Goal: Information Seeking & Learning: Learn about a topic

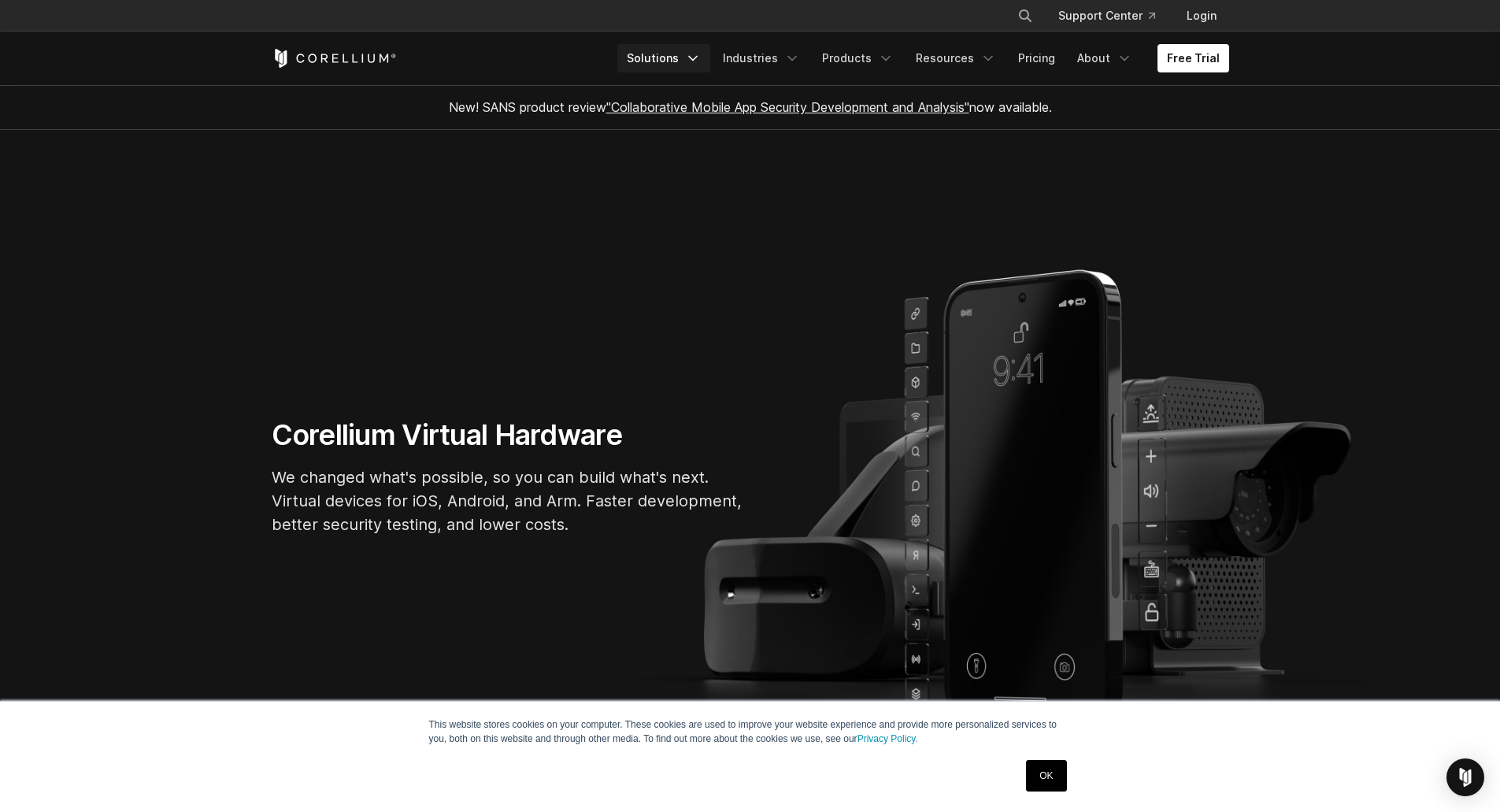
click at [665, 58] on link "Solutions" at bounding box center [664, 58] width 93 height 28
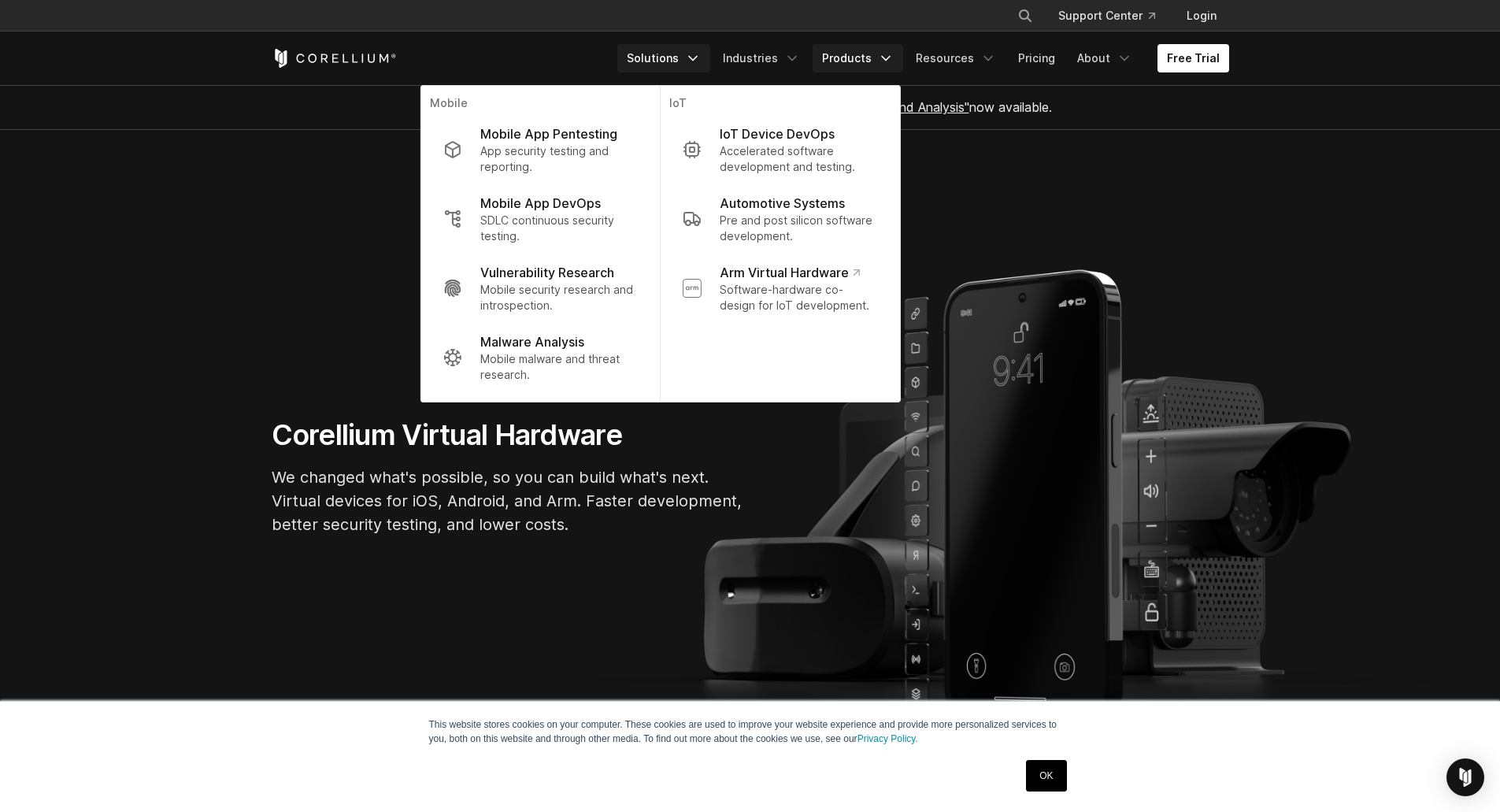
click at [868, 58] on link "Products" at bounding box center [857, 58] width 90 height 28
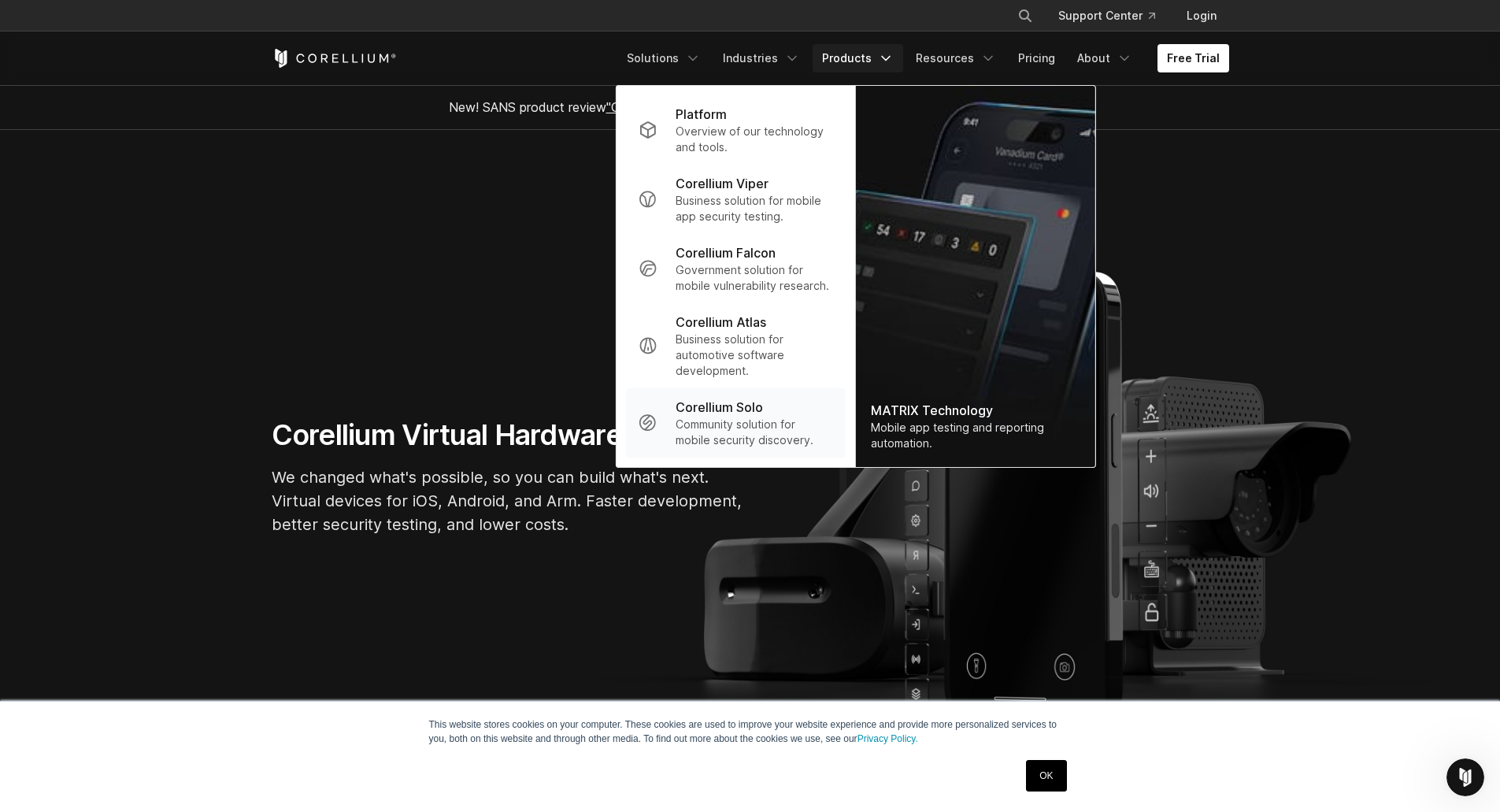
click at [715, 427] on p "Community solution for mobile security discovery." at bounding box center [754, 432] width 157 height 32
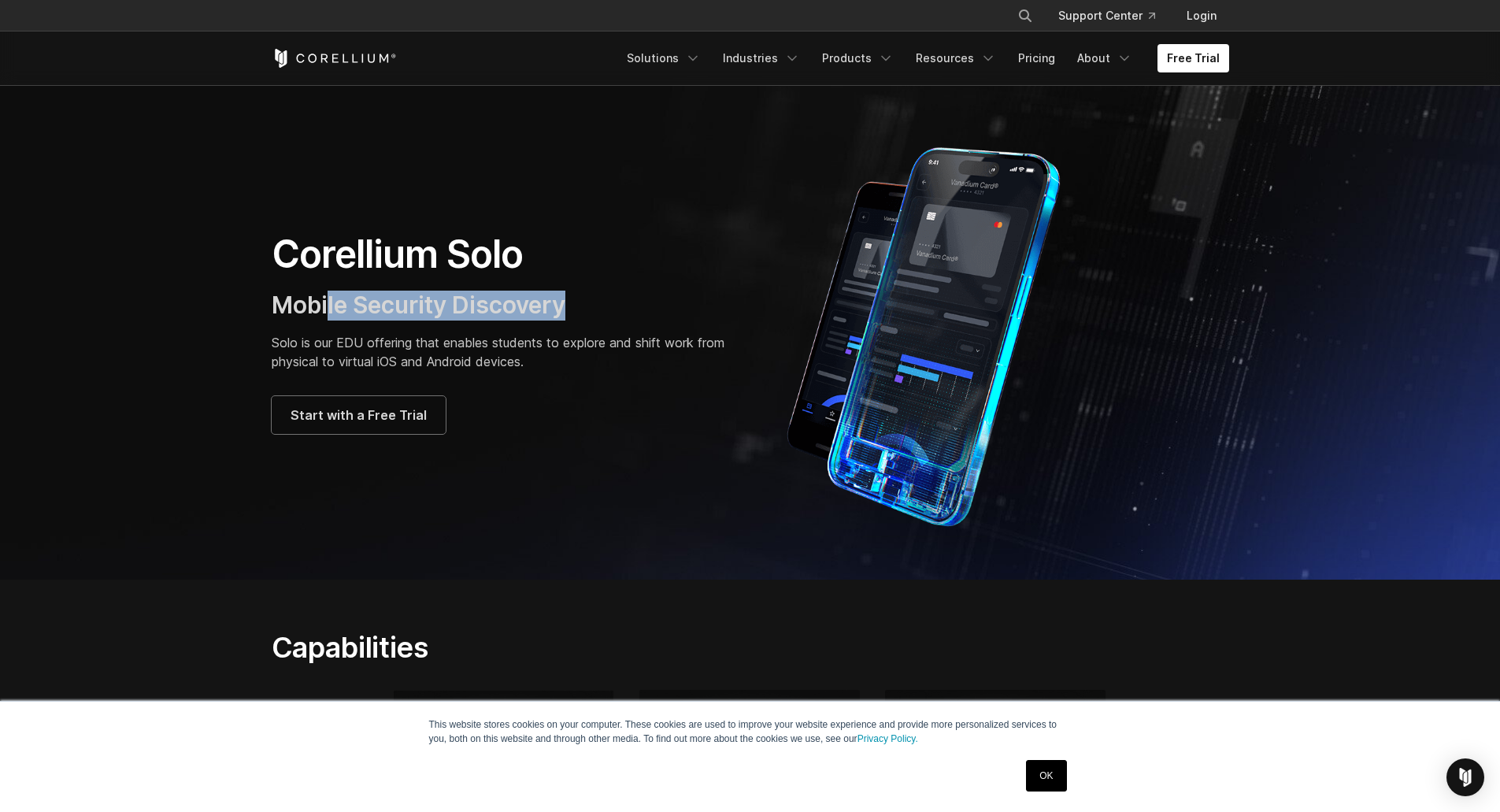
drag, startPoint x: 331, startPoint y: 303, endPoint x: 573, endPoint y: 308, distance: 242.1
click at [573, 308] on h3 "Mobile Security Discovery" at bounding box center [502, 305] width 463 height 30
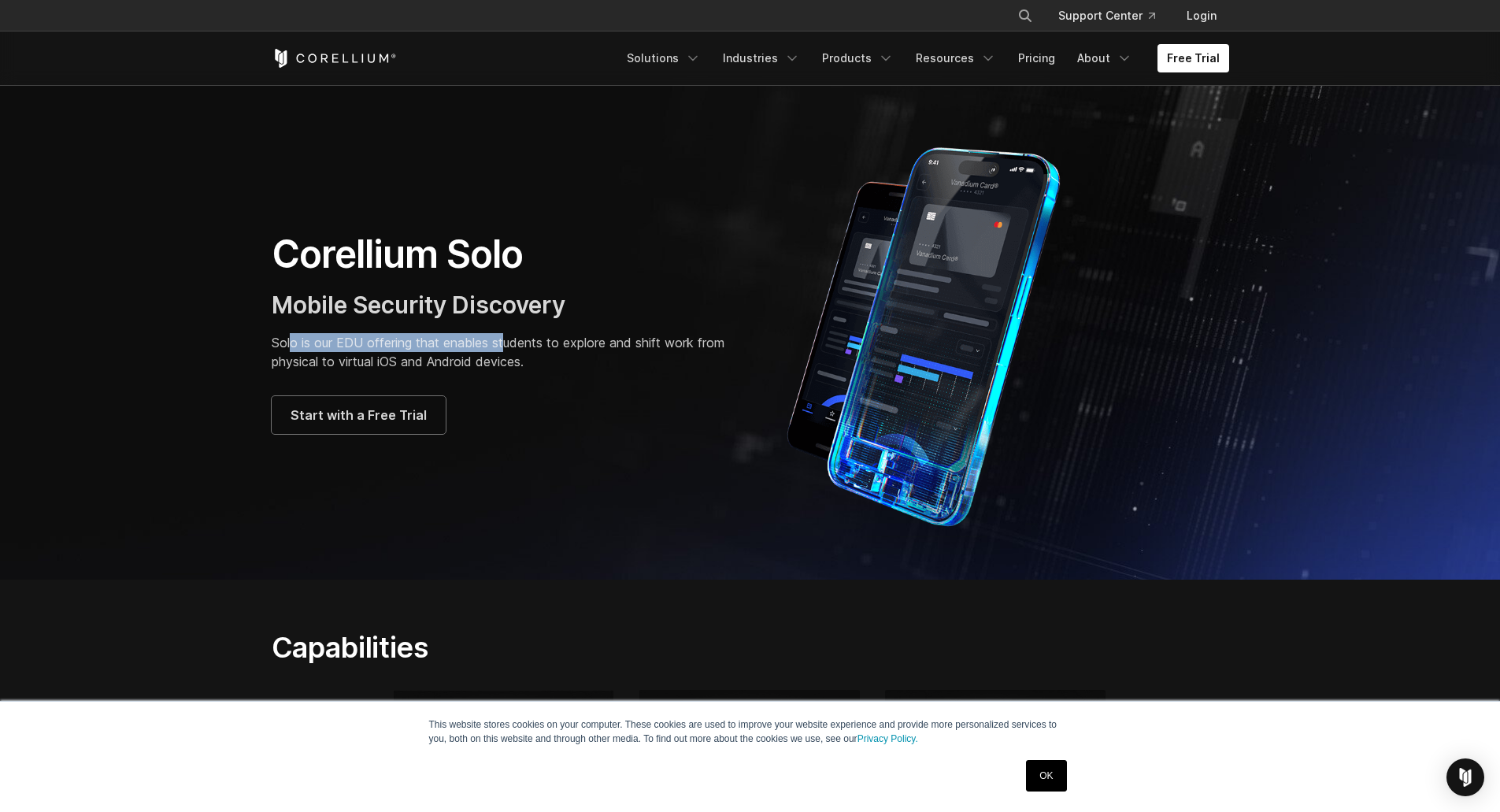
drag, startPoint x: 290, startPoint y: 347, endPoint x: 568, endPoint y: 355, distance: 278.1
click at [547, 349] on p "Solo is our EDU offering that enables students to explore and shift work from p…" at bounding box center [502, 352] width 463 height 38
click at [586, 344] on p "Solo is our EDU offering that enables students to explore and shift work from p…" at bounding box center [502, 352] width 463 height 38
drag, startPoint x: 444, startPoint y: 361, endPoint x: 313, endPoint y: 342, distance: 132.4
click at [313, 342] on p "Solo is our EDU offering that enables students to explore and shift work from p…" at bounding box center [502, 352] width 463 height 38
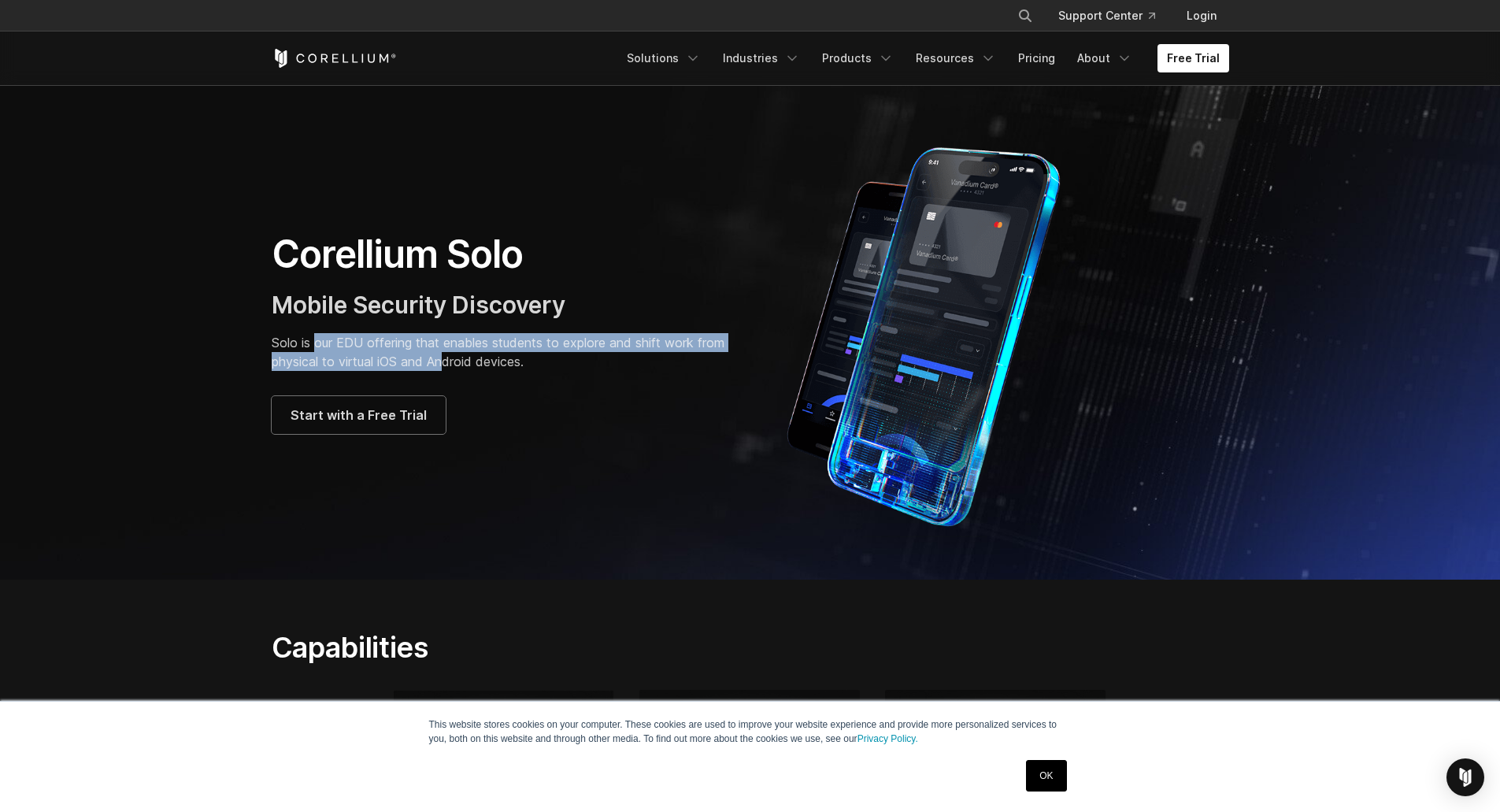
click at [445, 361] on p "Solo is our EDU offering that enables students to explore and shift work from p…" at bounding box center [502, 352] width 463 height 38
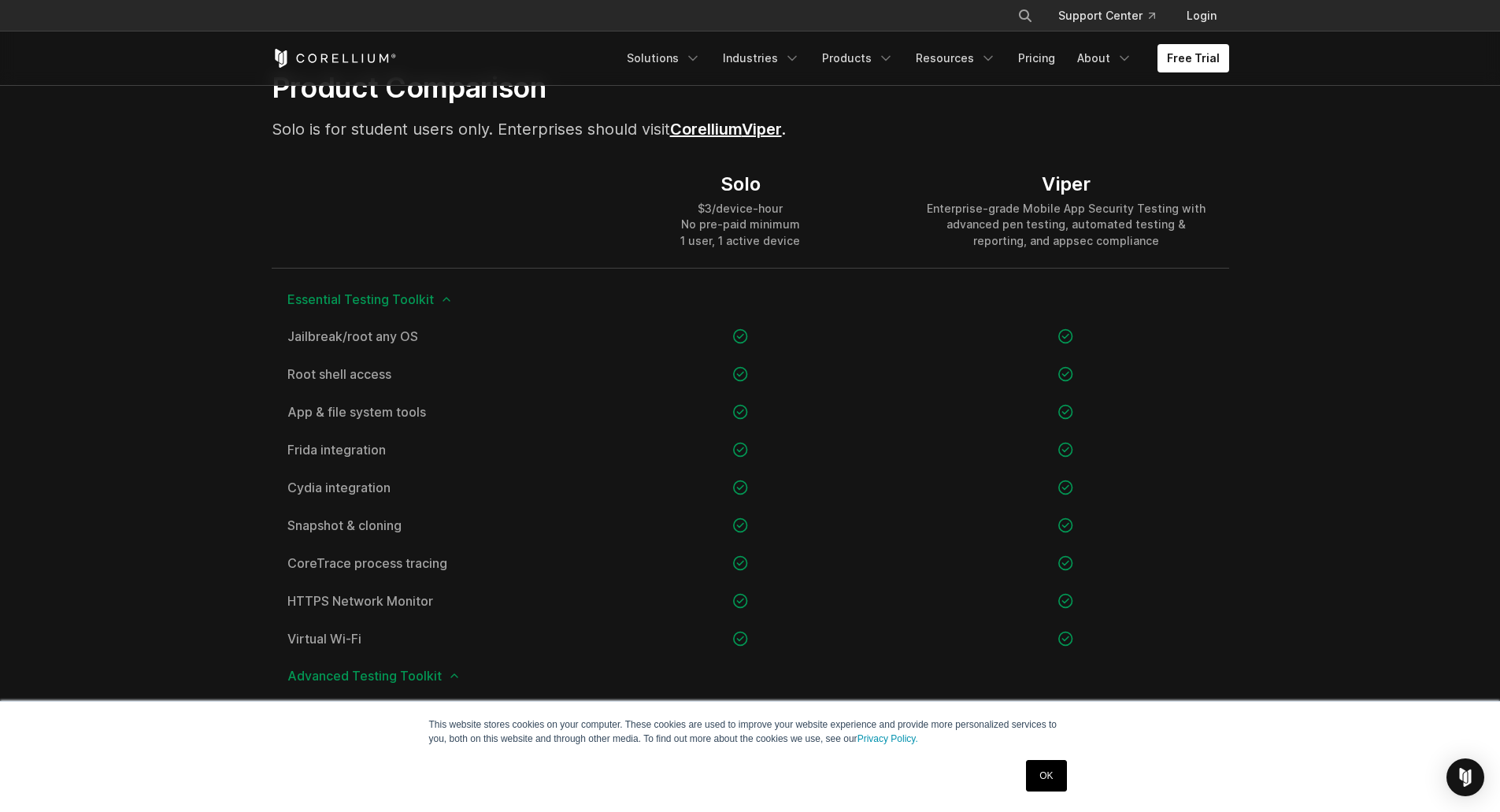
scroll to position [1023, 0]
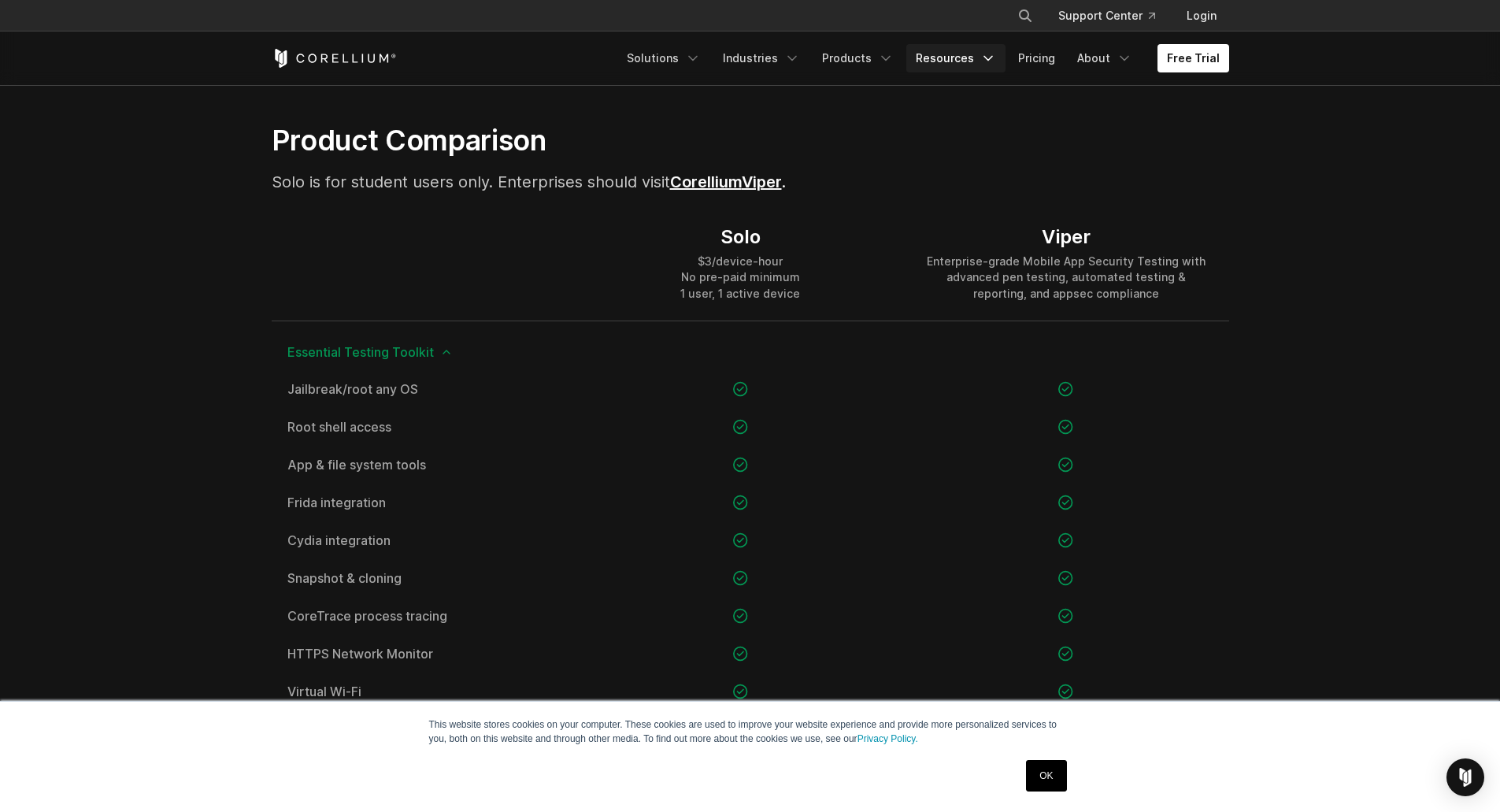
click at [989, 62] on icon "Navigation Menu" at bounding box center [988, 58] width 15 height 15
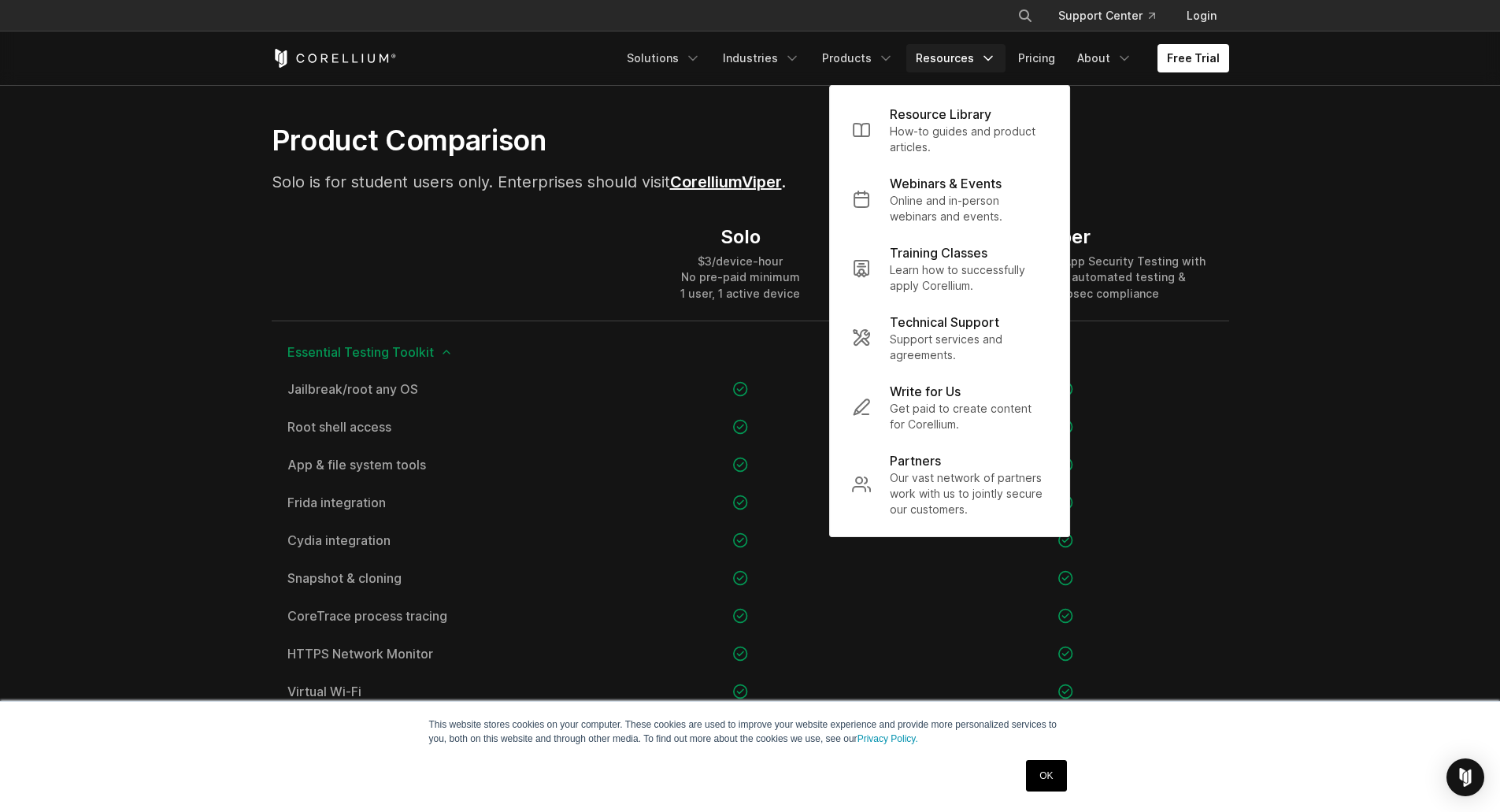
click at [989, 62] on icon "Navigation Menu" at bounding box center [988, 58] width 15 height 15
